Goal: Transaction & Acquisition: Purchase product/service

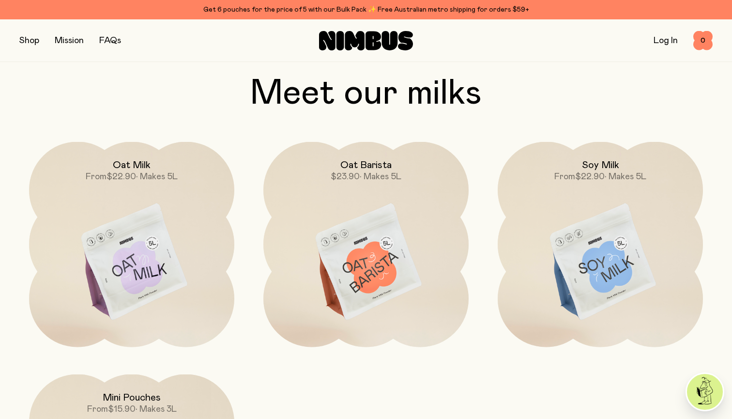
scroll to position [828, 0]
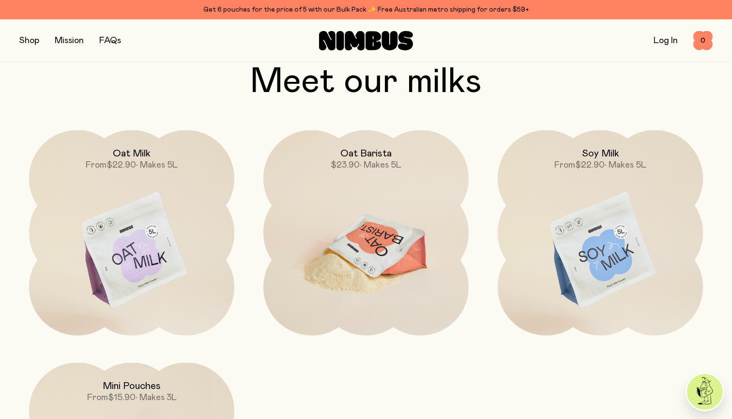
click at [365, 232] on img at bounding box center [365, 250] width 205 height 241
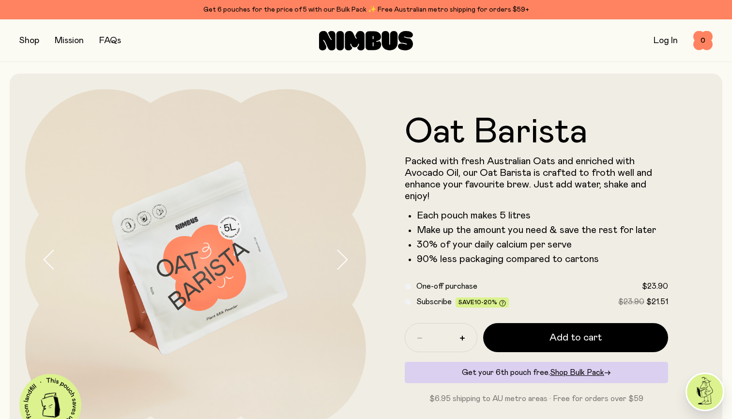
click at [27, 42] on button "button" at bounding box center [29, 41] width 20 height 14
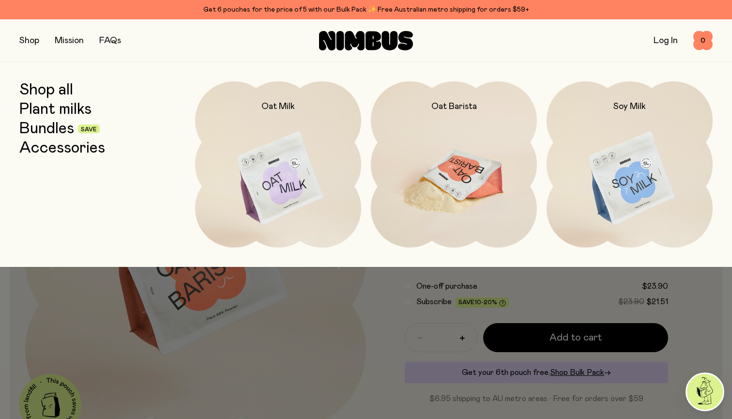
click at [419, 160] on img at bounding box center [454, 178] width 166 height 195
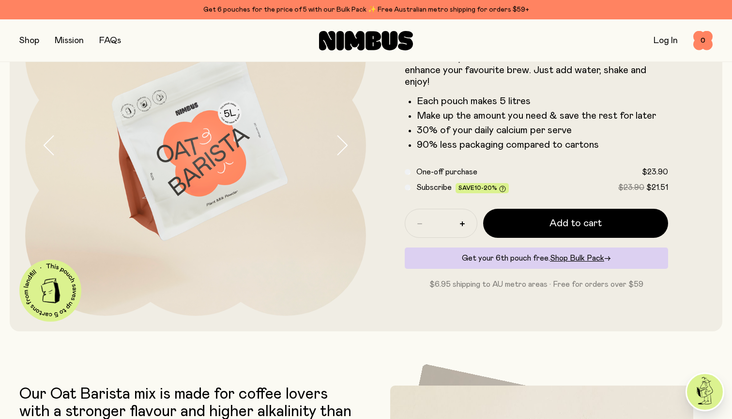
scroll to position [125, 0]
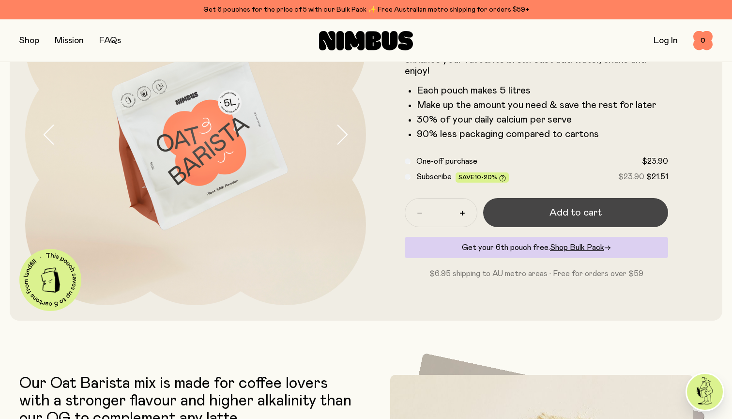
click at [556, 218] on span "Add to cart" at bounding box center [576, 213] width 52 height 14
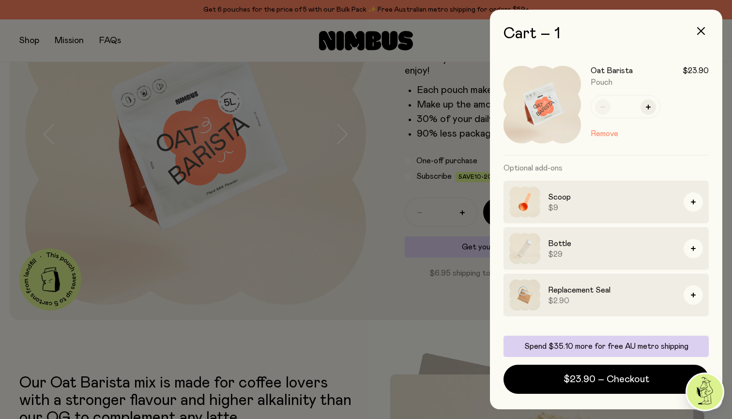
scroll to position [0, 0]
click at [697, 28] on button "button" at bounding box center [701, 30] width 23 height 23
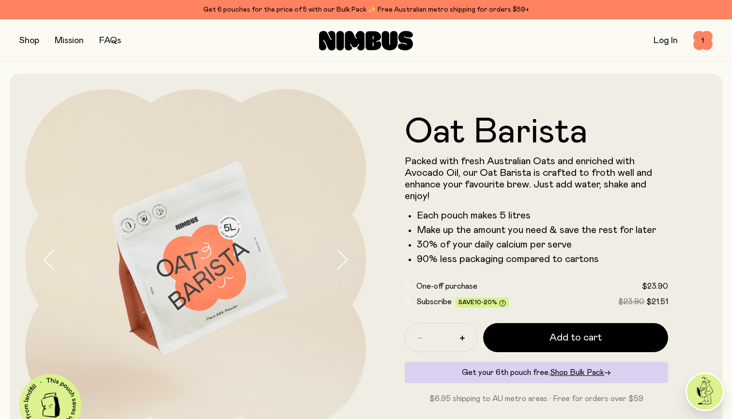
click at [69, 37] on link "Mission" at bounding box center [69, 40] width 29 height 9
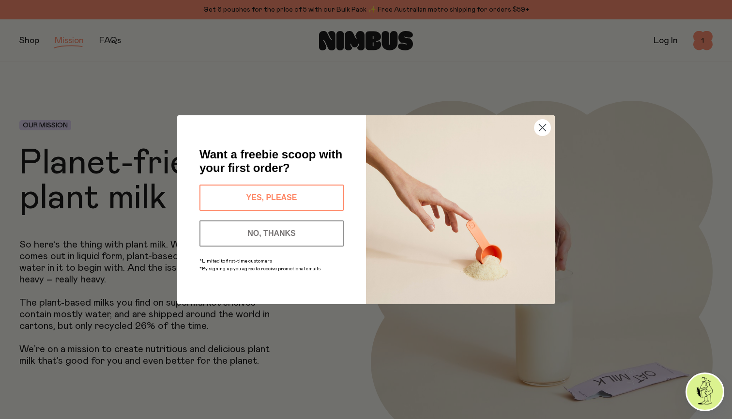
click at [540, 131] on icon "Close dialog" at bounding box center [543, 127] width 7 height 7
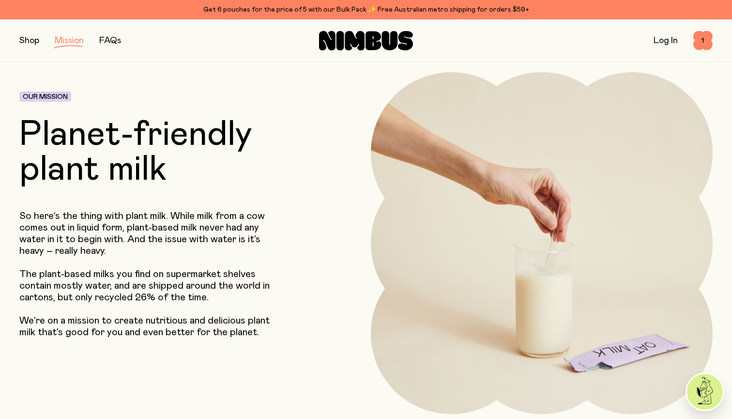
scroll to position [29, 0]
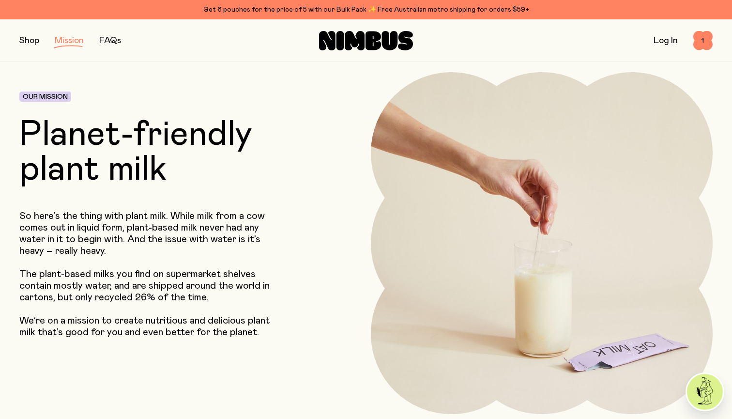
click at [118, 45] on div "FAQs" at bounding box center [110, 41] width 22 height 14
click at [116, 40] on link "FAQs" at bounding box center [110, 40] width 22 height 9
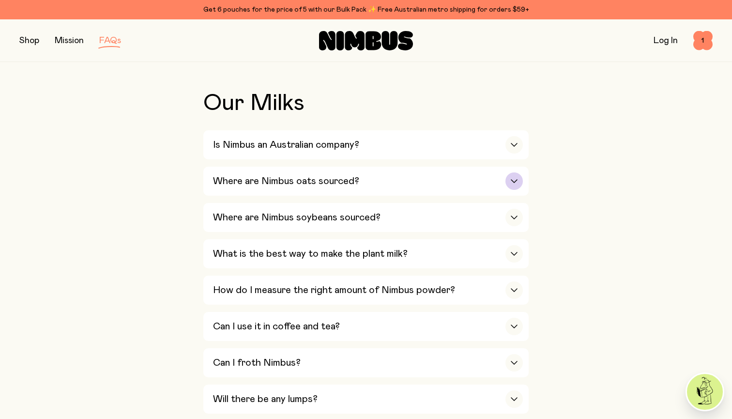
scroll to position [199, 0]
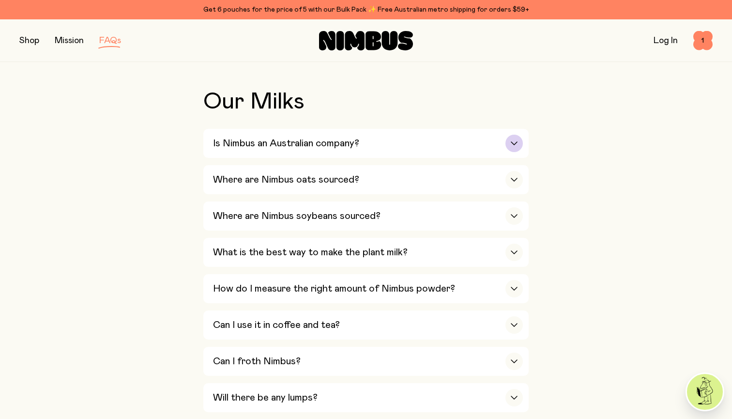
click at [518, 141] on div "button" at bounding box center [514, 143] width 17 height 17
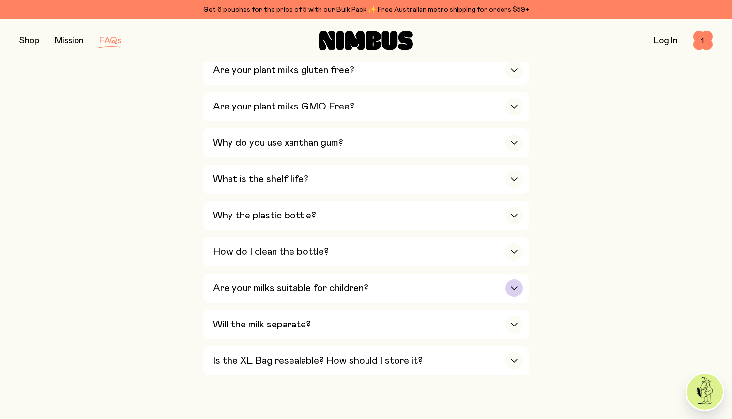
scroll to position [606, 0]
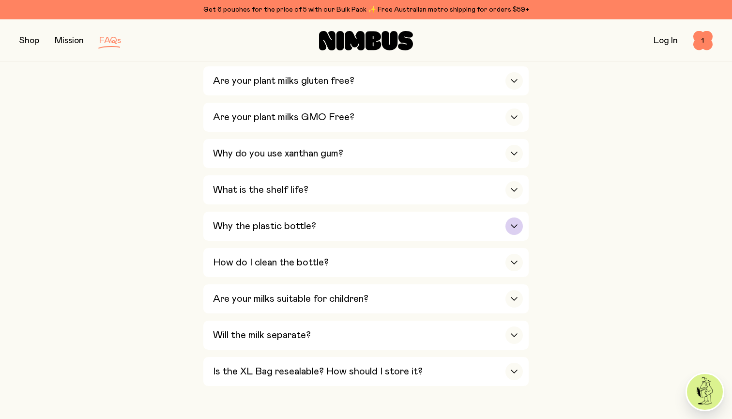
click at [511, 217] on div "button" at bounding box center [514, 225] width 17 height 17
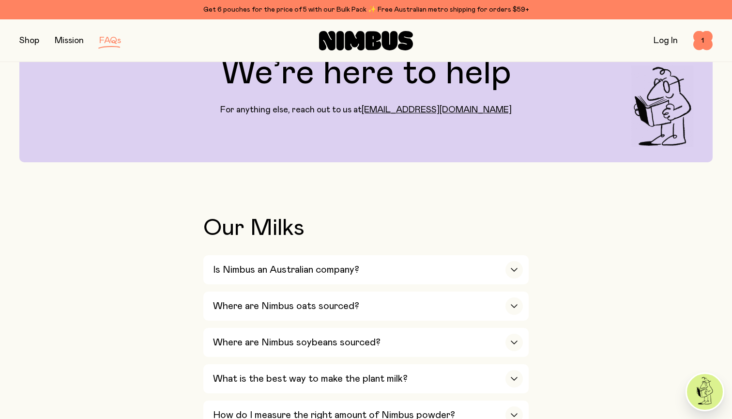
scroll to position [54, 0]
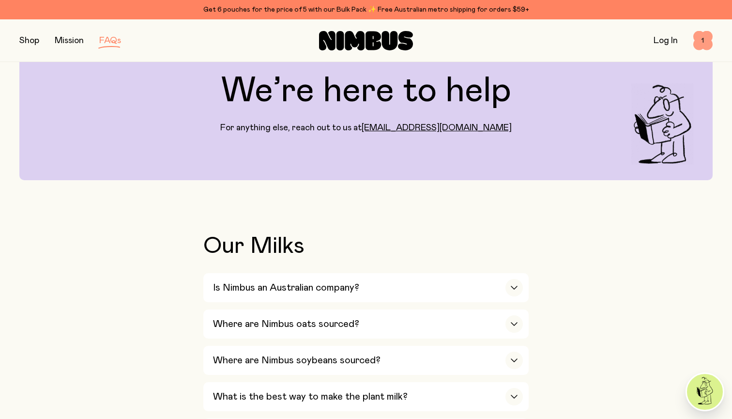
click at [702, 40] on span "1" at bounding box center [703, 40] width 19 height 19
